Goal: Information Seeking & Learning: Check status

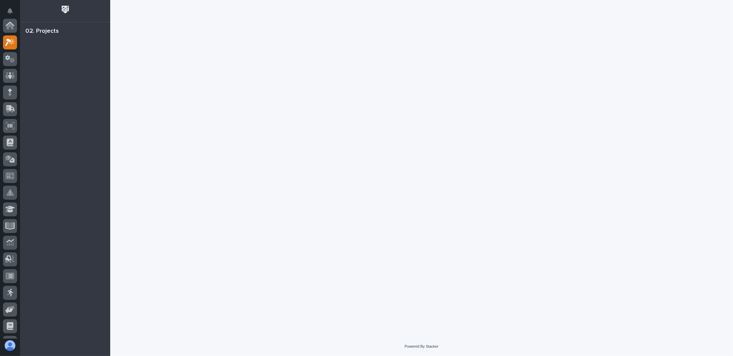
scroll to position [17, 0]
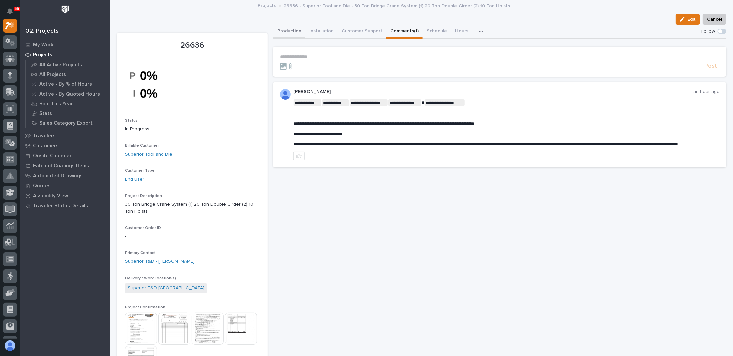
click at [288, 35] on button "Production" at bounding box center [289, 32] width 32 height 14
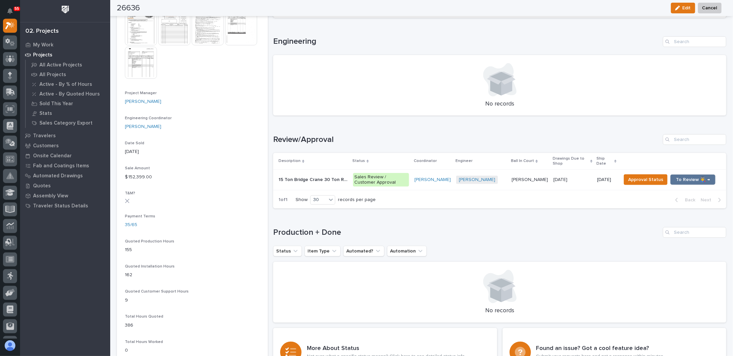
scroll to position [301, 0]
click at [337, 181] on div "15 Ton Bridge Crane 30 Ton Runway System 15 Ton Bridge Crane 30 Ton Runway Syst…" at bounding box center [313, 178] width 69 height 11
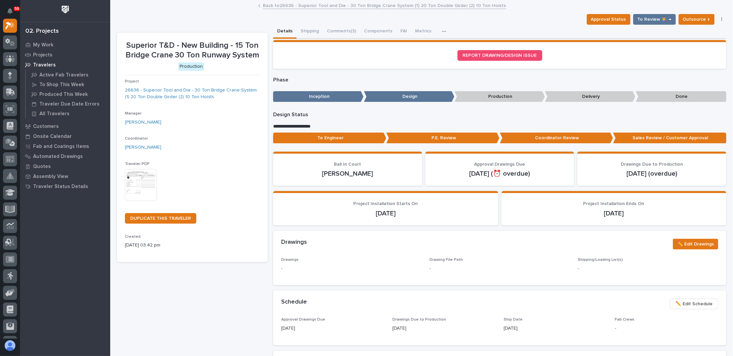
click at [234, 76] on div "Superior T&D - New Building - 15 Ton Bridge Crane 30 Ton Runway System Producti…" at bounding box center [192, 147] width 135 height 213
click at [416, 30] on button "Metrics" at bounding box center [423, 32] width 24 height 14
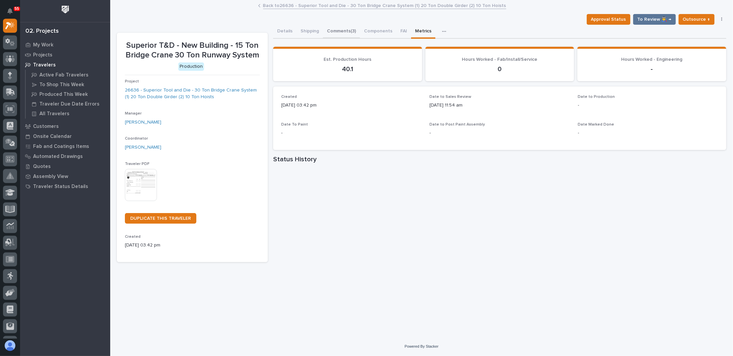
click at [339, 32] on button "Comments (3)" at bounding box center [341, 32] width 37 height 14
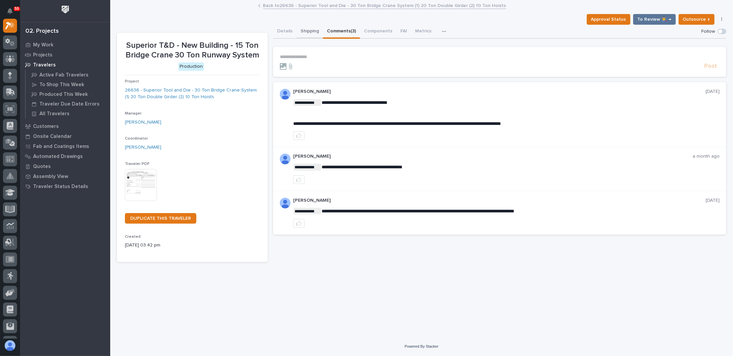
click at [305, 37] on button "Shipping" at bounding box center [310, 32] width 26 height 14
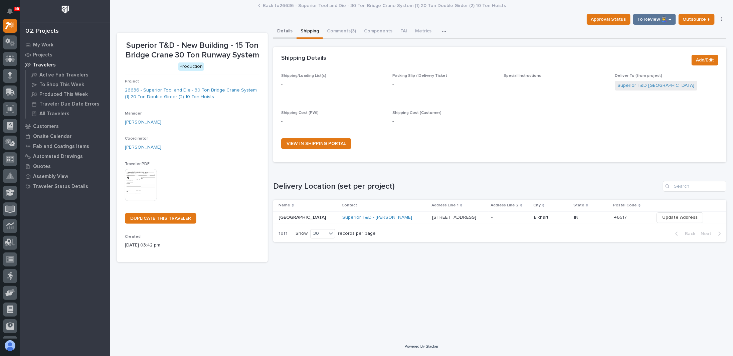
click at [285, 34] on button "Details" at bounding box center [284, 32] width 23 height 14
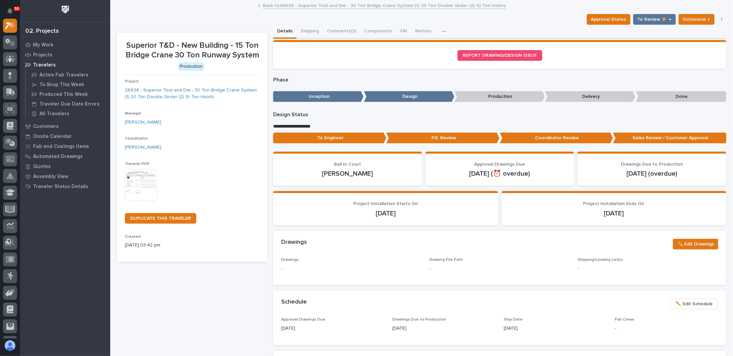
click at [270, 8] on link "Back to 26636 - Superior Tool and Die - 30 Ton Bridge Crane System (1) 20 Ton D…" at bounding box center [384, 5] width 243 height 8
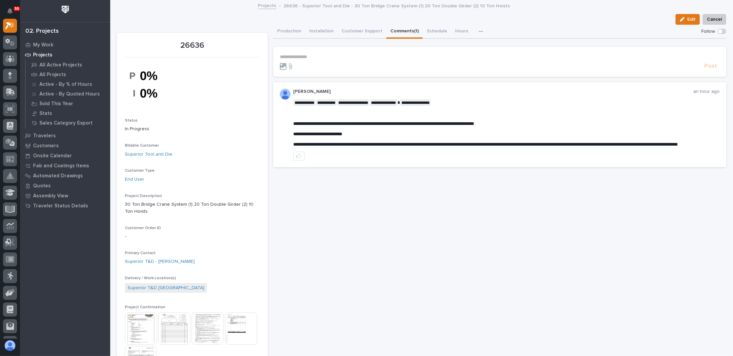
click at [408, 28] on button "Comments (1)" at bounding box center [405, 32] width 36 height 14
drag, startPoint x: 333, startPoint y: 132, endPoint x: 339, endPoint y: 133, distance: 6.4
click at [333, 132] on span "**********" at bounding box center [317, 134] width 49 height 5
click at [342, 132] on span "**********" at bounding box center [317, 134] width 49 height 5
drag, startPoint x: 349, startPoint y: 132, endPoint x: 308, endPoint y: 135, distance: 40.9
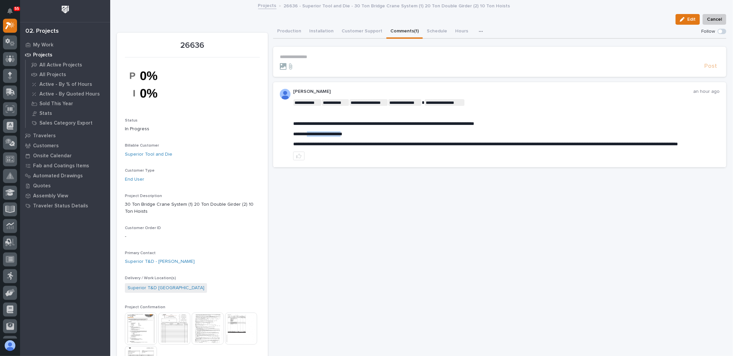
click at [308, 135] on span "**********" at bounding box center [317, 134] width 49 height 5
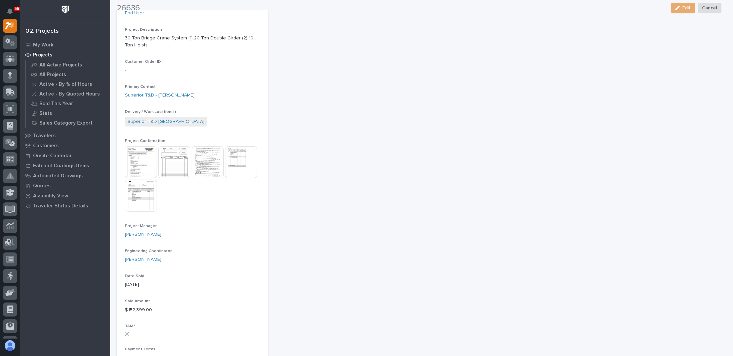
scroll to position [167, 0]
click at [146, 164] on img at bounding box center [141, 162] width 32 height 32
